Goal: Task Accomplishment & Management: Manage account settings

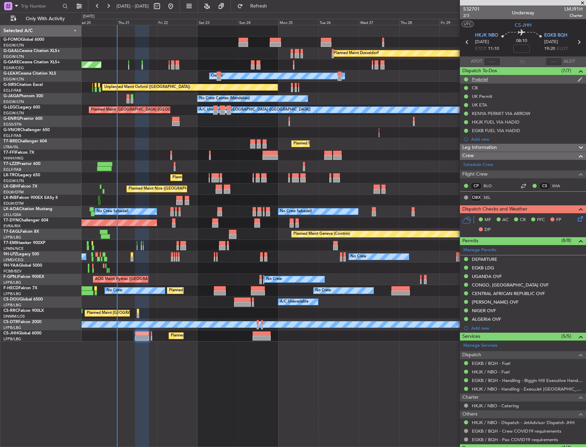
click at [502, 83] on div "Prebrief" at bounding box center [523, 79] width 126 height 9
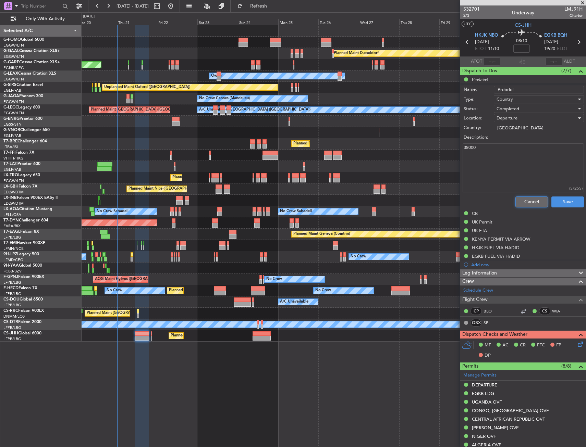
click at [538, 204] on button "Cancel" at bounding box center [531, 202] width 33 height 11
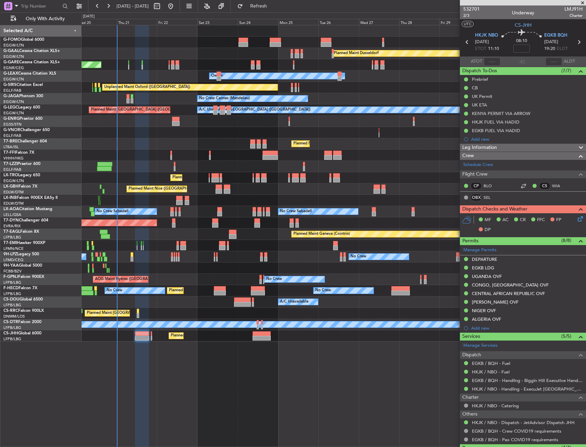
click at [510, 150] on div "Leg Information" at bounding box center [523, 148] width 126 height 8
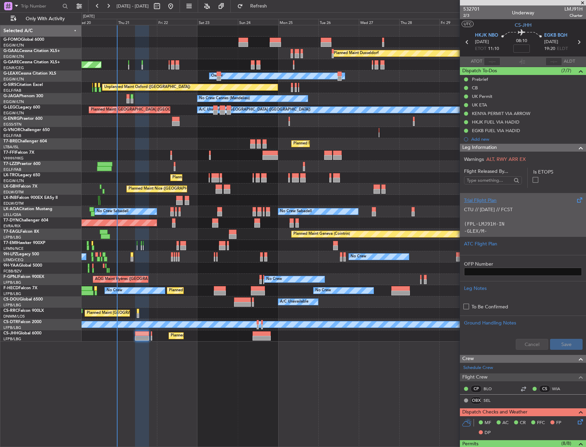
click at [511, 211] on p "CTU // [DATE] // FCST" at bounding box center [523, 209] width 118 height 7
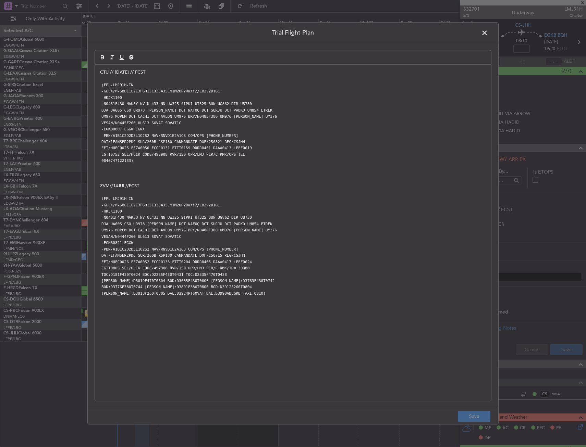
drag, startPoint x: 486, startPoint y: 33, endPoint x: 427, endPoint y: 99, distance: 88.8
click at [488, 33] on span at bounding box center [488, 35] width 0 height 14
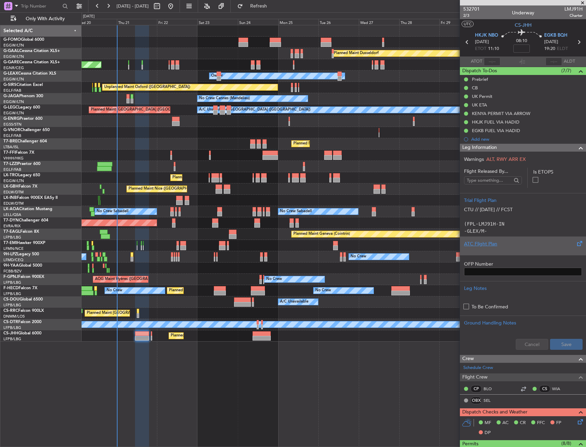
click at [485, 251] on div at bounding box center [523, 250] width 118 height 4
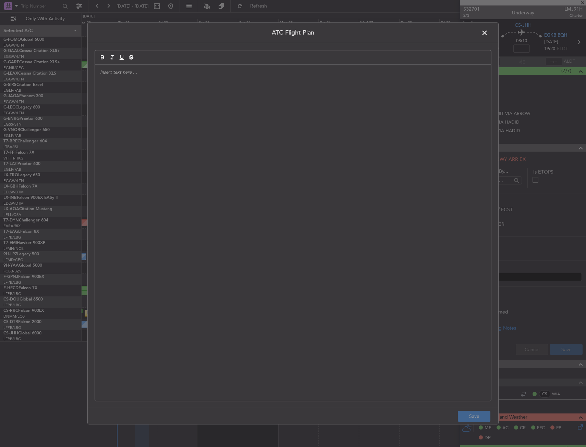
click at [302, 174] on div at bounding box center [293, 233] width 396 height 336
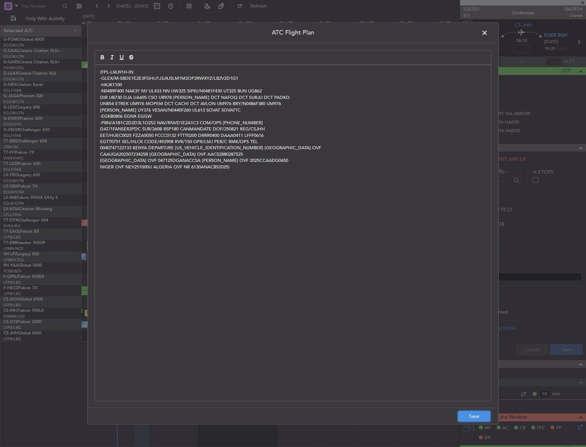
drag, startPoint x: 479, startPoint y: 416, endPoint x: 482, endPoint y: 413, distance: 4.6
click at [479, 416] on button "Save" at bounding box center [474, 416] width 33 height 11
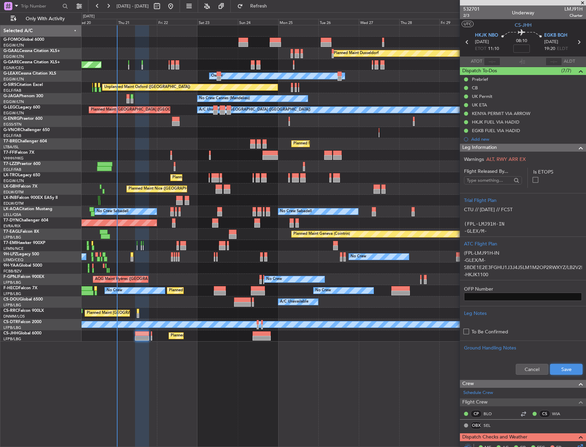
click at [557, 367] on button "Save" at bounding box center [566, 369] width 33 height 11
click at [550, 148] on div "Leg Information" at bounding box center [523, 148] width 126 height 8
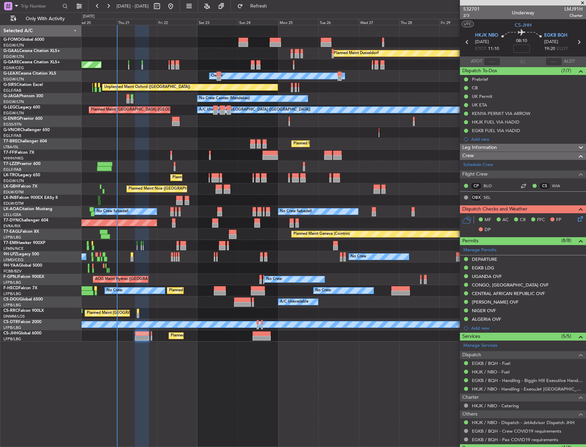
click at [578, 221] on icon at bounding box center [578, 217] width 5 height 5
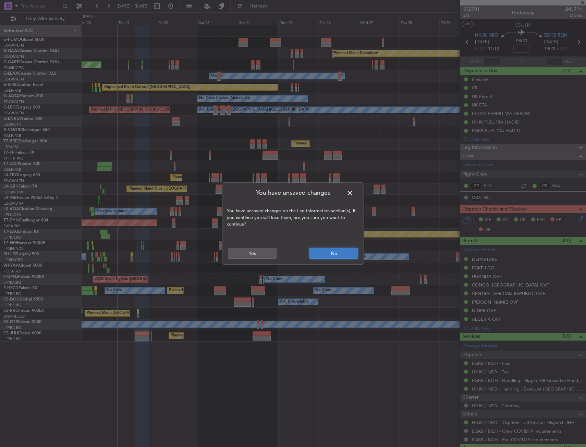
click at [347, 253] on button "No" at bounding box center [333, 253] width 49 height 11
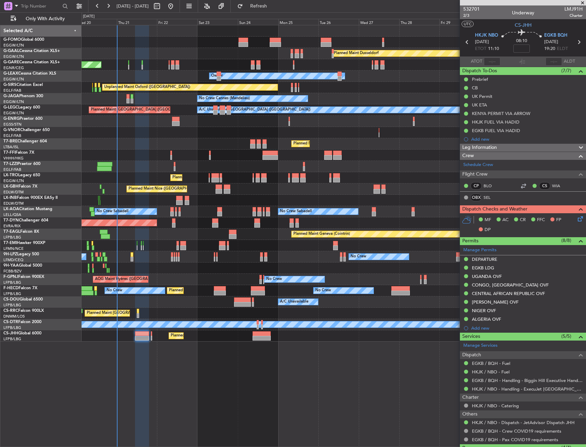
click at [569, 219] on div "MF AC CR FFC FP DP" at bounding box center [525, 225] width 101 height 20
click at [576, 216] on icon at bounding box center [578, 217] width 5 height 5
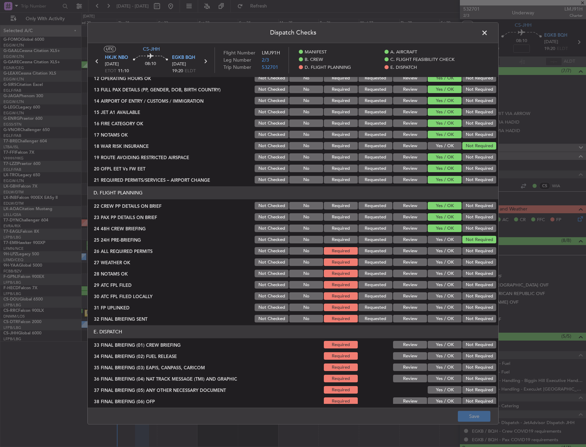
scroll to position [274, 0]
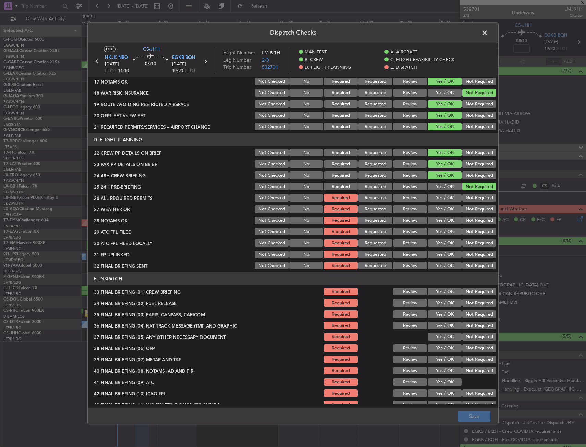
click at [438, 198] on button "Yes / OK" at bounding box center [445, 199] width 34 height 8
click at [407, 210] on button "Review" at bounding box center [410, 210] width 34 height 8
click at [408, 221] on button "Review" at bounding box center [410, 221] width 34 height 8
drag, startPoint x: 375, startPoint y: 211, endPoint x: 374, endPoint y: 215, distance: 4.5
click at [374, 210] on button "Requested" at bounding box center [375, 210] width 34 height 8
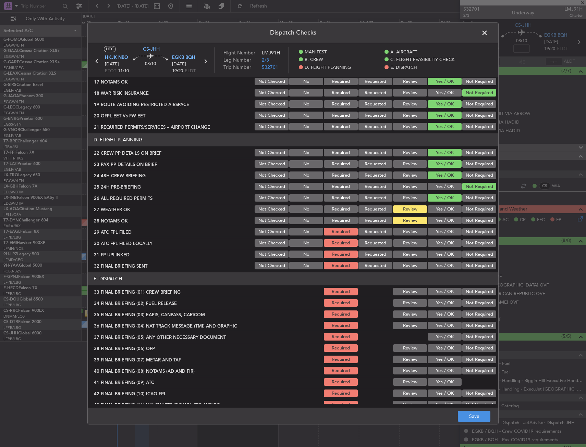
click at [374, 215] on section "D. FLIGHT PLANNING 22 CREW PP DETAILS ON BRIEF Not Checked No Required Requeste…" at bounding box center [293, 202] width 410 height 137
click at [375, 219] on button "Requested" at bounding box center [375, 221] width 34 height 8
click at [441, 224] on button "Yes / OK" at bounding box center [445, 221] width 34 height 8
click at [365, 219] on button "Requested" at bounding box center [375, 221] width 34 height 8
click at [452, 231] on button "Yes / OK" at bounding box center [445, 232] width 34 height 8
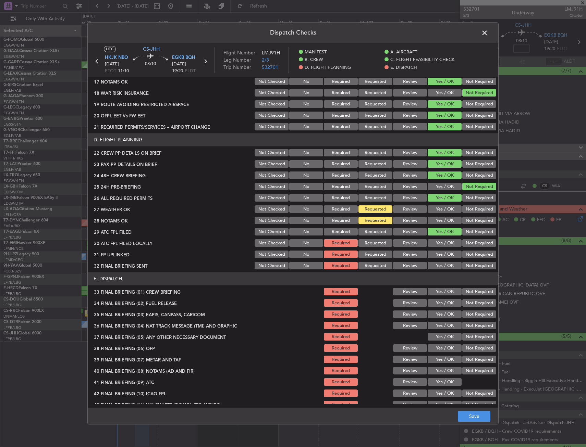
drag, startPoint x: 445, startPoint y: 243, endPoint x: 442, endPoint y: 254, distance: 11.3
click at [444, 245] on button "Yes / OK" at bounding box center [445, 244] width 34 height 8
click at [442, 255] on button "Yes / OK" at bounding box center [445, 255] width 34 height 8
drag, startPoint x: 465, startPoint y: 271, endPoint x: 466, endPoint y: 267, distance: 4.2
click at [465, 271] on article "MANIFEST CREW DETAILS SENT TO ARR & DEP HANDLING Not Checked No Required Reques…" at bounding box center [293, 240] width 410 height 326
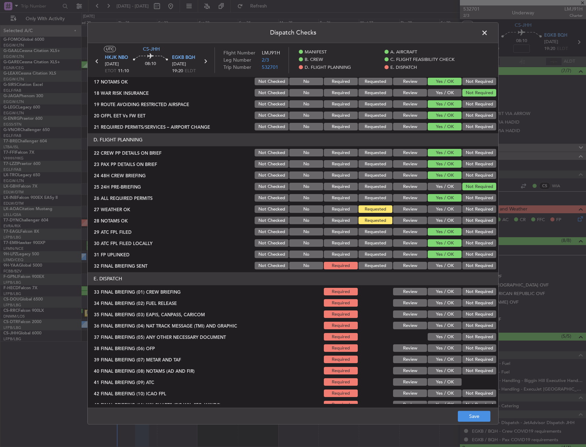
click at [467, 266] on button "Not Required" at bounding box center [479, 266] width 34 height 8
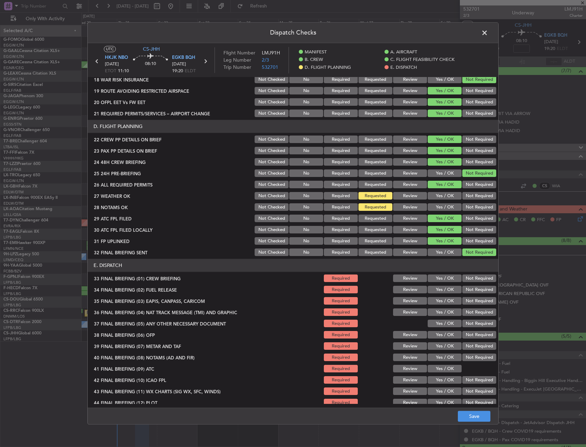
scroll to position [293, 0]
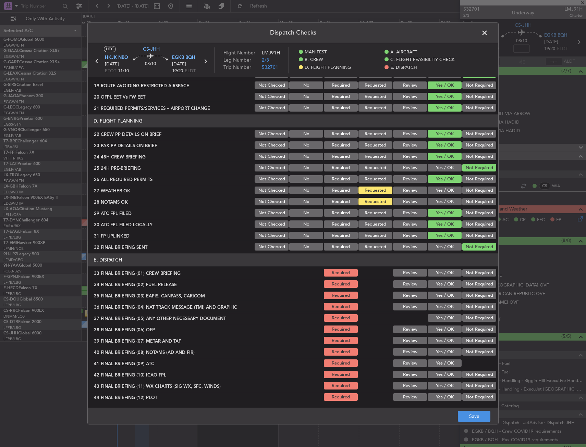
drag, startPoint x: 443, startPoint y: 272, endPoint x: 441, endPoint y: 283, distance: 11.2
click at [443, 273] on button "Yes / OK" at bounding box center [445, 274] width 34 height 8
click at [441, 283] on button "Yes / OK" at bounding box center [445, 285] width 34 height 8
click at [464, 293] on button "Not Required" at bounding box center [479, 296] width 34 height 8
drag, startPoint x: 465, startPoint y: 303, endPoint x: 454, endPoint y: 312, distance: 13.9
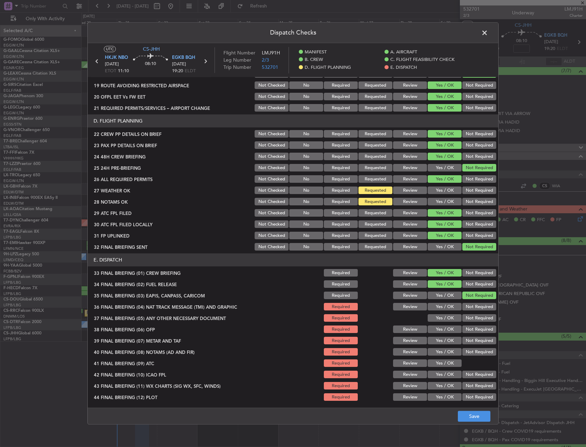
click at [465, 304] on button "Not Required" at bounding box center [479, 308] width 34 height 8
click at [439, 320] on button "Yes / OK" at bounding box center [445, 319] width 34 height 8
click at [439, 333] on button "Yes / OK" at bounding box center [445, 330] width 34 height 8
click at [437, 343] on button "Yes / OK" at bounding box center [445, 341] width 34 height 8
drag, startPoint x: 436, startPoint y: 352, endPoint x: 435, endPoint y: 358, distance: 5.5
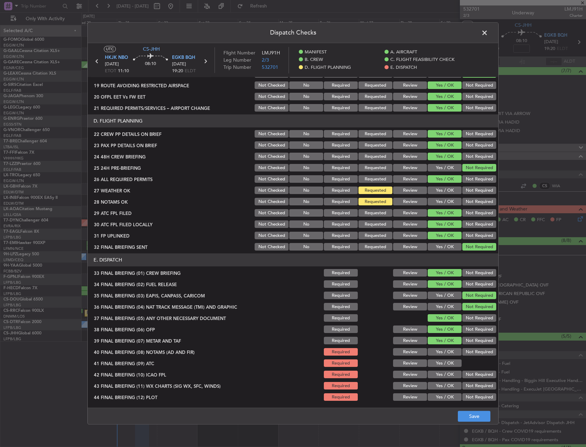
click at [436, 353] on button "Yes / OK" at bounding box center [445, 353] width 34 height 8
drag, startPoint x: 435, startPoint y: 361, endPoint x: 435, endPoint y: 366, distance: 5.1
click at [435, 362] on button "Yes / OK" at bounding box center [445, 364] width 34 height 8
click at [434, 375] on button "Yes / OK" at bounding box center [445, 375] width 34 height 8
click at [435, 386] on button "Yes / OK" at bounding box center [445, 387] width 34 height 8
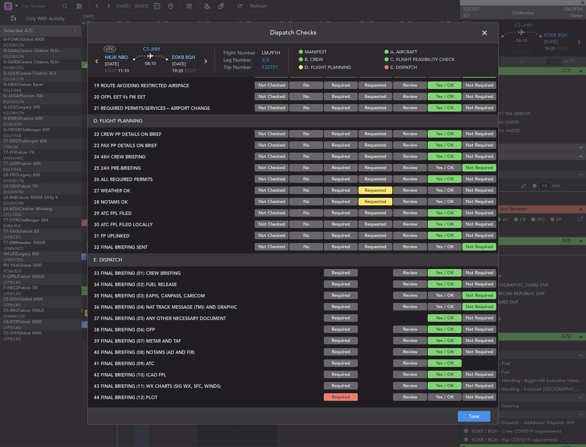
click at [437, 401] on button "Yes / OK" at bounding box center [445, 398] width 34 height 8
click at [477, 421] on button "Save" at bounding box center [474, 416] width 33 height 11
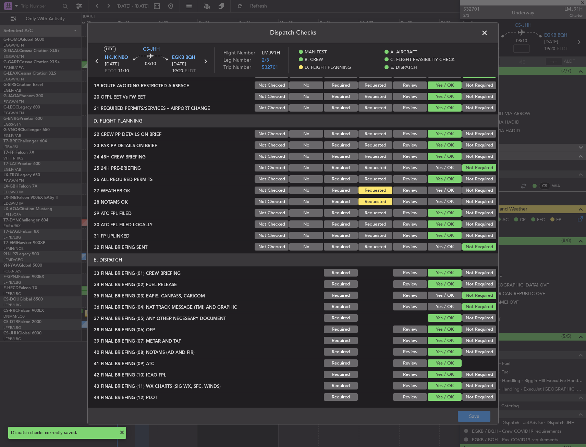
click at [488, 32] on span at bounding box center [488, 35] width 0 height 14
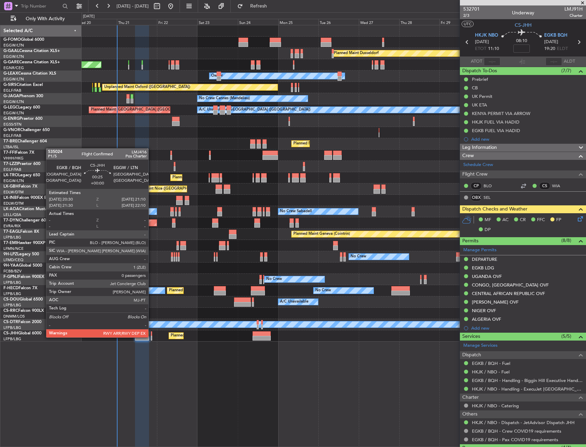
click at [151, 337] on div at bounding box center [151, 338] width 1 height 5
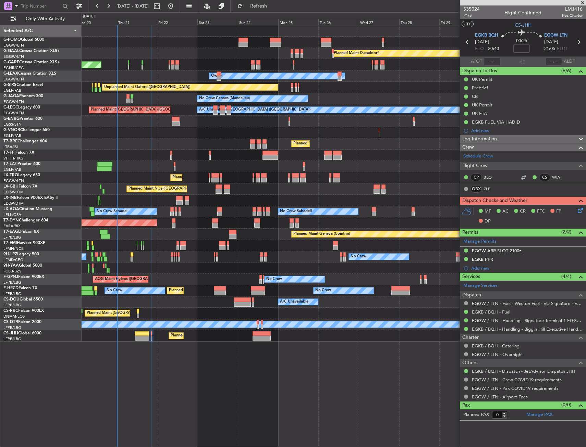
drag, startPoint x: 493, startPoint y: 89, endPoint x: 491, endPoint y: 92, distance: 3.9
click at [493, 89] on div "Prebrief" at bounding box center [523, 88] width 126 height 9
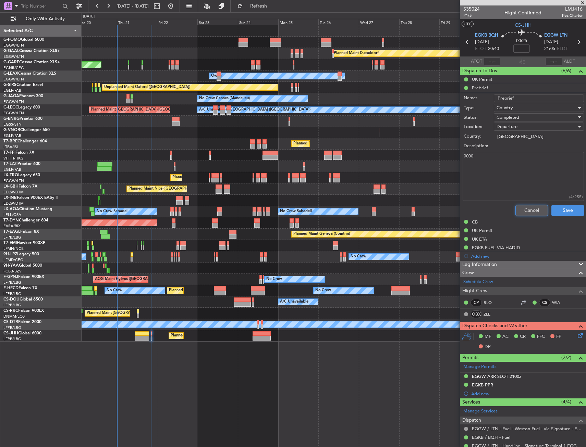
drag, startPoint x: 535, startPoint y: 209, endPoint x: 506, endPoint y: 210, distance: 28.8
click at [534, 209] on button "Cancel" at bounding box center [531, 210] width 33 height 11
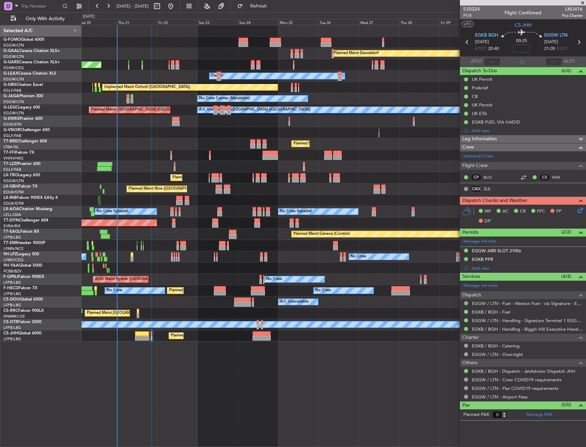
click at [511, 138] on div "Leg Information" at bounding box center [523, 139] width 126 height 8
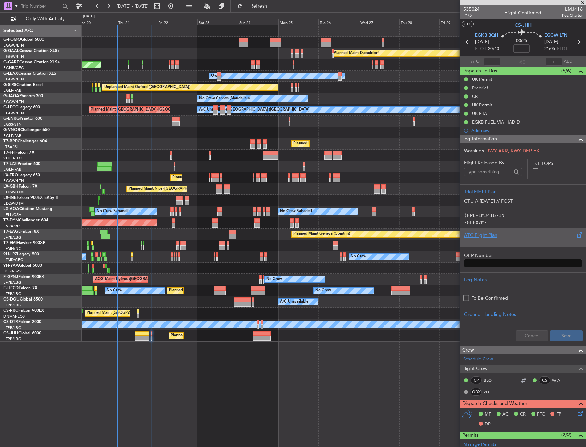
click at [495, 239] on div at bounding box center [523, 241] width 118 height 4
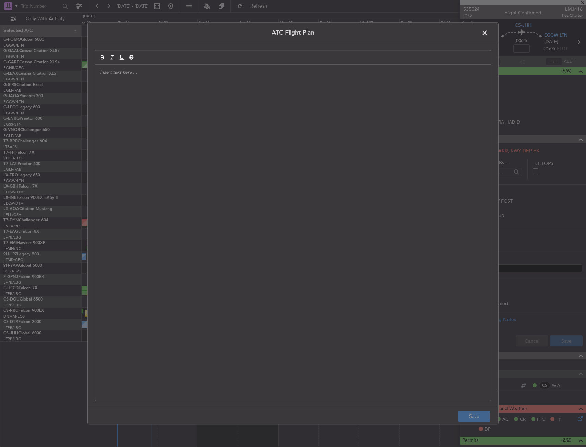
click at [200, 140] on div at bounding box center [293, 233] width 396 height 336
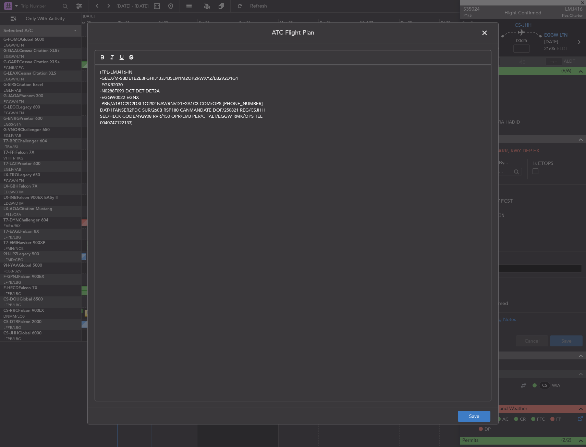
scroll to position [0, 0]
drag, startPoint x: 475, startPoint y: 414, endPoint x: 526, endPoint y: 390, distance: 56.4
click at [475, 414] on button "Save" at bounding box center [474, 416] width 33 height 11
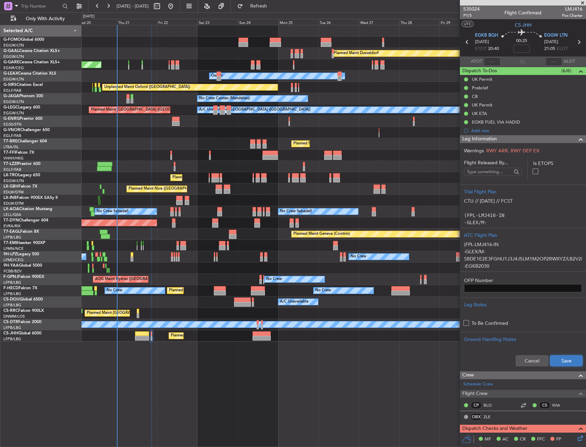
click at [560, 360] on button "Save" at bounding box center [566, 361] width 33 height 11
click at [525, 142] on div "Leg Information" at bounding box center [523, 139] width 126 height 8
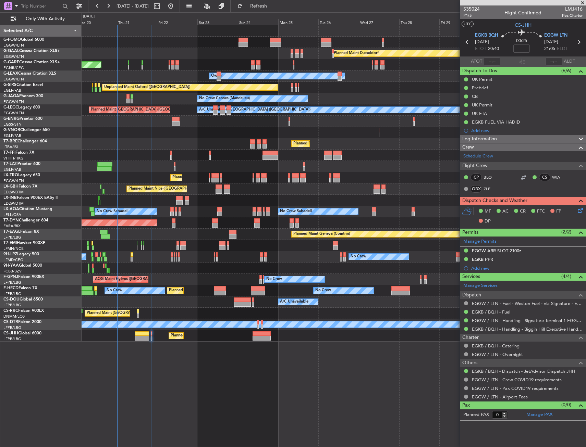
click at [579, 208] on icon at bounding box center [578, 209] width 5 height 5
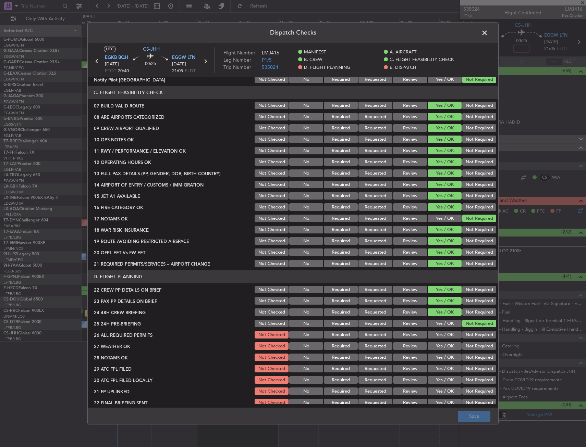
scroll to position [206, 0]
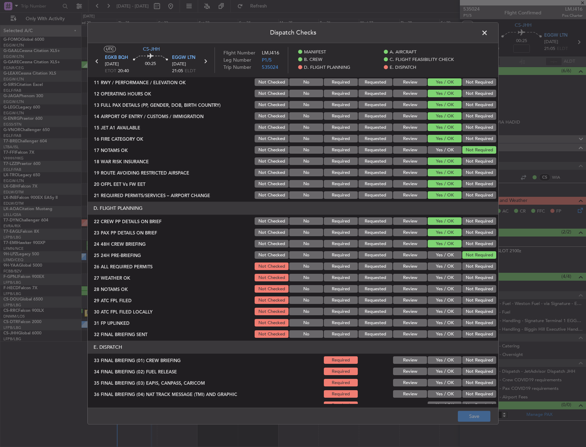
click at [435, 268] on button "Yes / OK" at bounding box center [445, 267] width 34 height 8
click at [435, 278] on button "Yes / OK" at bounding box center [445, 278] width 34 height 8
click at [435, 287] on button "Yes / OK" at bounding box center [445, 290] width 34 height 8
click at [436, 298] on button "Yes / OK" at bounding box center [445, 301] width 34 height 8
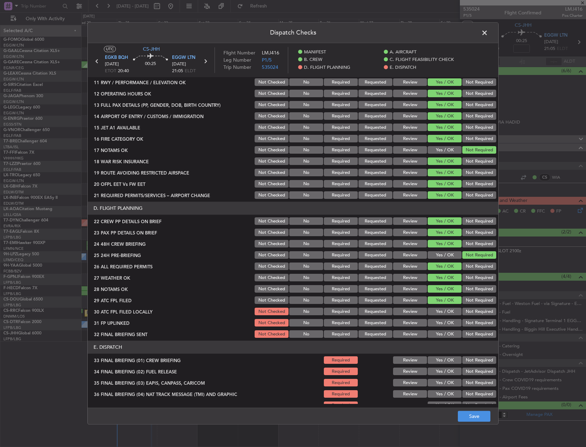
click at [471, 313] on button "Not Required" at bounding box center [479, 312] width 34 height 8
drag, startPoint x: 442, startPoint y: 321, endPoint x: 470, endPoint y: 329, distance: 29.6
click at [441, 322] on button "Yes / OK" at bounding box center [445, 324] width 34 height 8
click at [471, 329] on section "D. FLIGHT PLANNING 22 CREW PP DETAILS ON BRIEF Not Checked No Required Requeste…" at bounding box center [293, 270] width 410 height 137
click at [469, 337] on button "Not Required" at bounding box center [479, 335] width 34 height 8
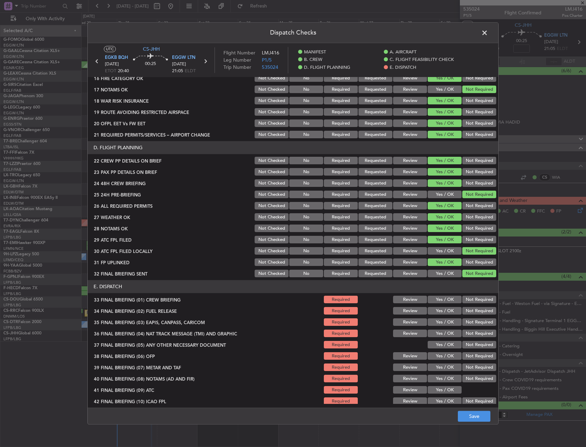
scroll to position [293, 0]
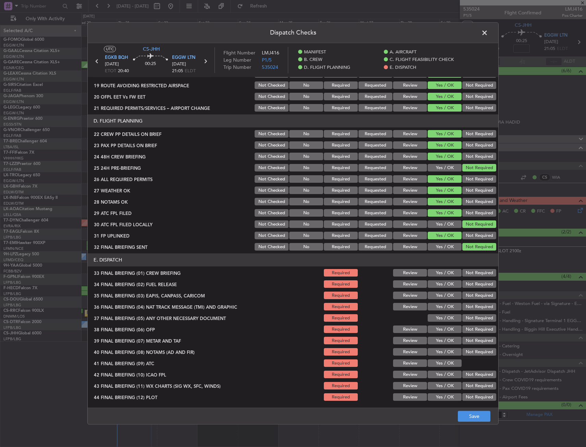
click at [436, 279] on section "E. DISPATCH 33 FINAL BRIEFING (01) CREW BRIEFING Required Review Yes / OK Not R…" at bounding box center [293, 328] width 410 height 149
click at [436, 277] on div "Yes / OK" at bounding box center [444, 274] width 35 height 10
click at [435, 284] on button "Yes / OK" at bounding box center [445, 285] width 34 height 8
click at [436, 277] on button "Yes / OK" at bounding box center [445, 274] width 34 height 8
click at [470, 292] on div "Not Required" at bounding box center [478, 296] width 35 height 10
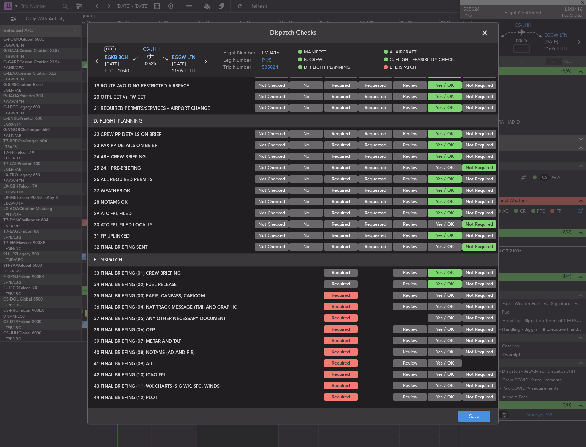
click at [469, 297] on button "Not Required" at bounding box center [479, 296] width 34 height 8
click at [467, 307] on button "Not Required" at bounding box center [479, 308] width 34 height 8
drag, startPoint x: 443, startPoint y: 322, endPoint x: 440, endPoint y: 331, distance: 9.6
click at [443, 322] on button "Yes / OK" at bounding box center [445, 319] width 34 height 8
click at [440, 334] on div "Yes / OK" at bounding box center [444, 330] width 35 height 10
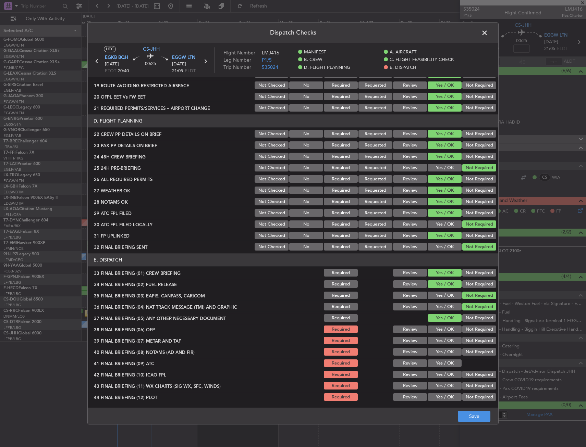
drag, startPoint x: 438, startPoint y: 341, endPoint x: 438, endPoint y: 337, distance: 3.4
click at [438, 340] on button "Yes / OK" at bounding box center [445, 341] width 34 height 8
click at [440, 330] on button "Yes / OK" at bounding box center [445, 330] width 34 height 8
click at [436, 349] on button "Yes / OK" at bounding box center [445, 353] width 34 height 8
click at [433, 365] on button "Yes / OK" at bounding box center [445, 364] width 34 height 8
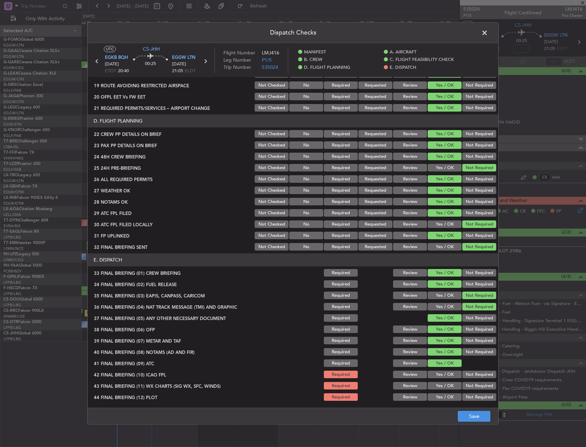
click at [435, 381] on section "E. DISPATCH 33 FINAL BRIEFING (01) CREW BRIEFING Required Review Yes / OK Not R…" at bounding box center [293, 328] width 410 height 149
click at [442, 372] on button "Yes / OK" at bounding box center [445, 375] width 34 height 8
click at [442, 384] on button "Yes / OK" at bounding box center [445, 387] width 34 height 8
click at [440, 396] on button "Yes / OK" at bounding box center [445, 398] width 34 height 8
click at [472, 423] on footer "Save" at bounding box center [293, 416] width 410 height 16
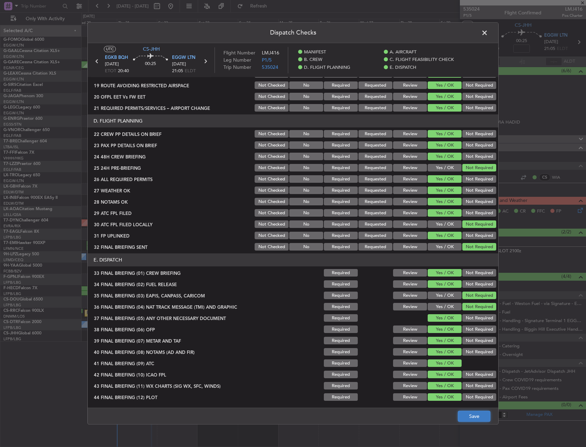
click at [472, 421] on button "Save" at bounding box center [474, 416] width 33 height 11
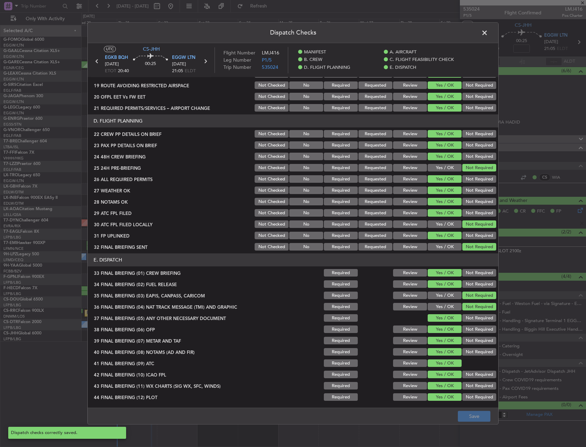
click at [488, 34] on span at bounding box center [488, 35] width 0 height 14
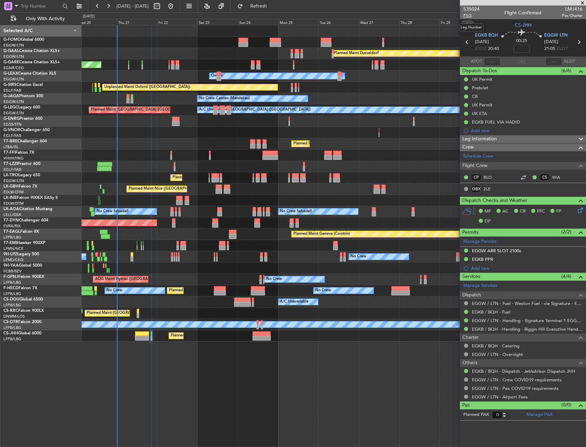
click at [467, 17] on span "P1/5" at bounding box center [471, 16] width 16 height 6
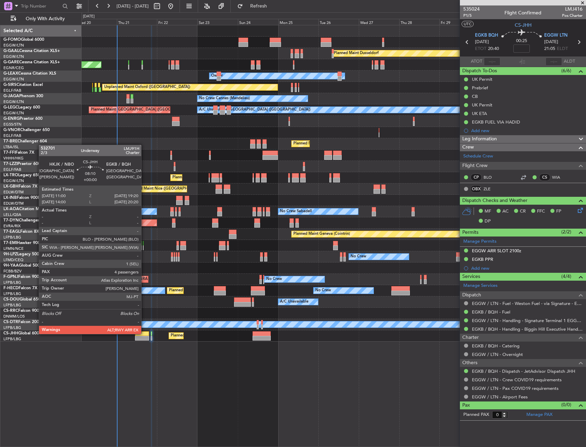
click at [143, 334] on div at bounding box center [142, 334] width 14 height 5
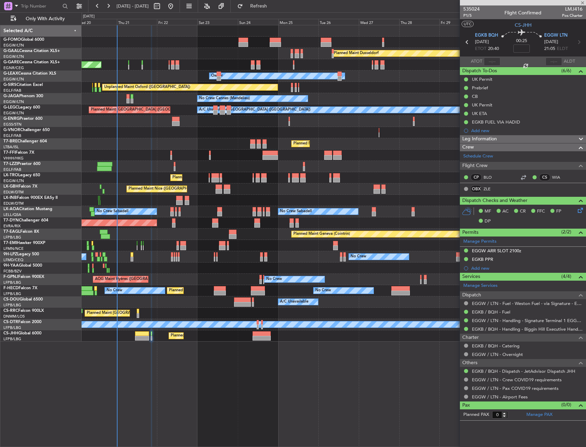
type input "4"
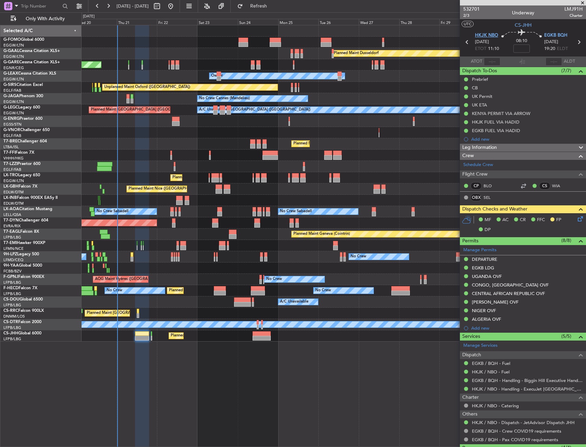
click at [475, 36] on span "HKJK NBO" at bounding box center [486, 35] width 23 height 7
click at [197, 242] on div "Planned Maint Dusseldorf Unplanned Maint [PERSON_NAME] Owner Owner Unplanned Ma…" at bounding box center [334, 183] width 504 height 317
